Goal: Contribute content

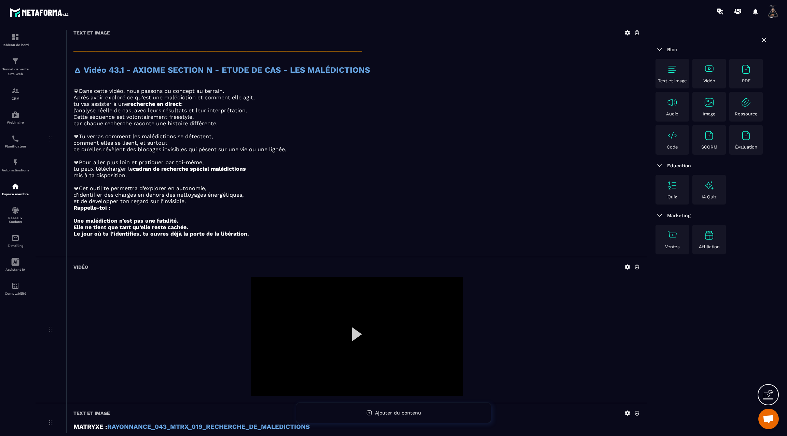
scroll to position [2064, 0]
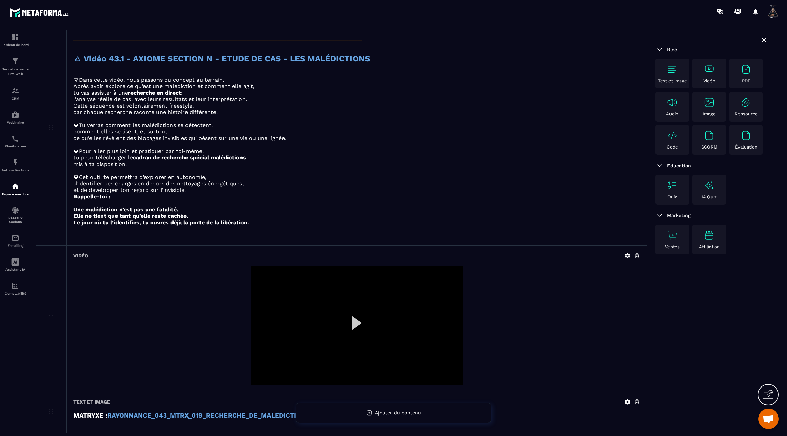
click at [627, 253] on icon at bounding box center [627, 256] width 6 height 6
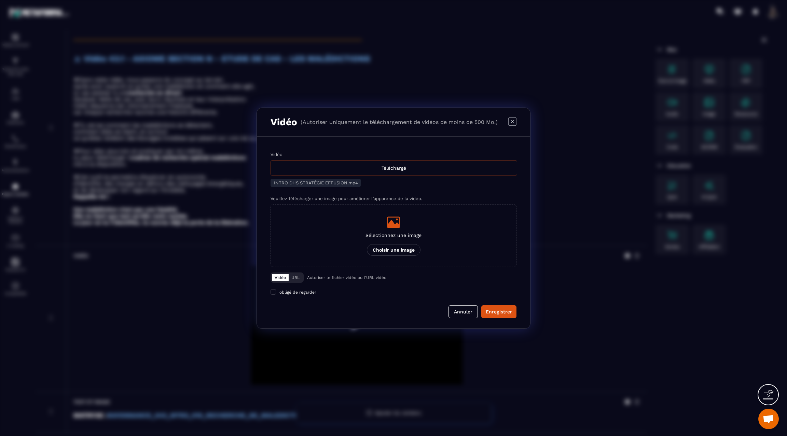
click at [443, 168] on div "Téléchargé" at bounding box center [393, 167] width 247 height 15
click at [0, 0] on input "Vidéo Téléchargé" at bounding box center [0, 0] width 0 height 0
click at [504, 310] on div "Enregistrer" at bounding box center [499, 311] width 26 height 7
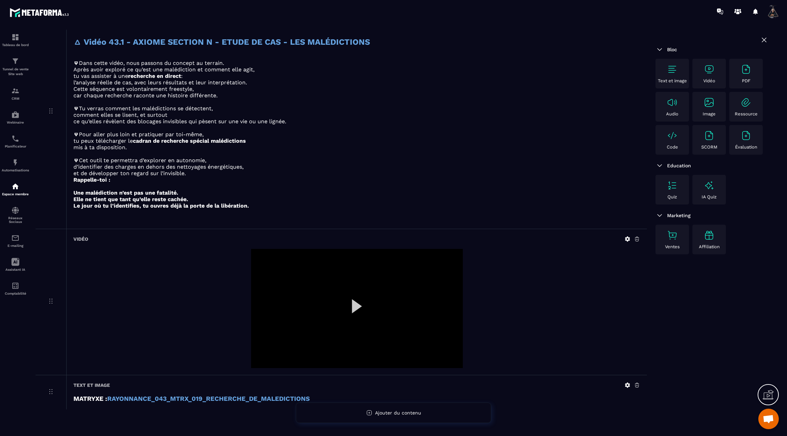
scroll to position [514, 0]
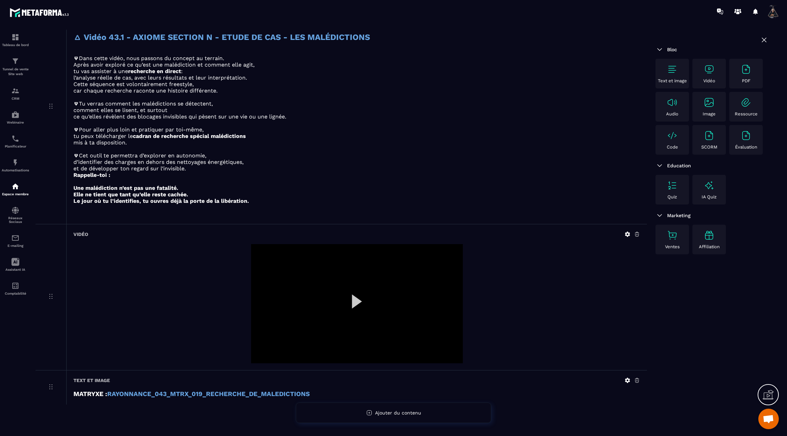
click at [629, 232] on icon at bounding box center [627, 234] width 5 height 5
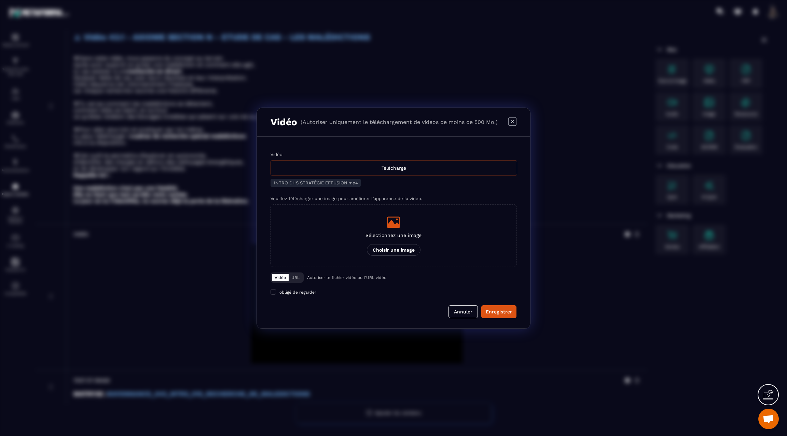
click at [357, 168] on div "Téléchargé" at bounding box center [393, 167] width 247 height 15
click at [0, 0] on input "Vidéo Téléchargé" at bounding box center [0, 0] width 0 height 0
click at [497, 310] on div "Enregistrer" at bounding box center [499, 311] width 26 height 7
